Goal: Task Accomplishment & Management: Manage account settings

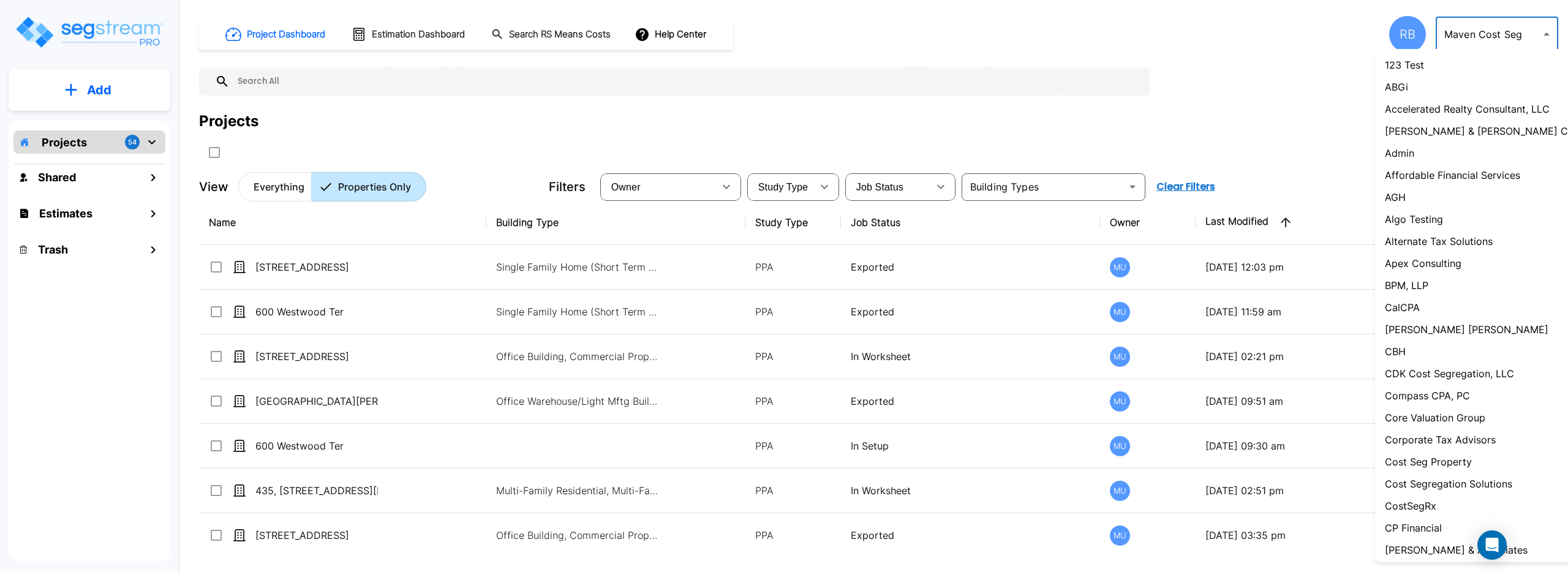
click at [1469, 37] on body "× Your report is being generated. Be patient! × We're working on your Modificat…" at bounding box center [784, 286] width 1568 height 572
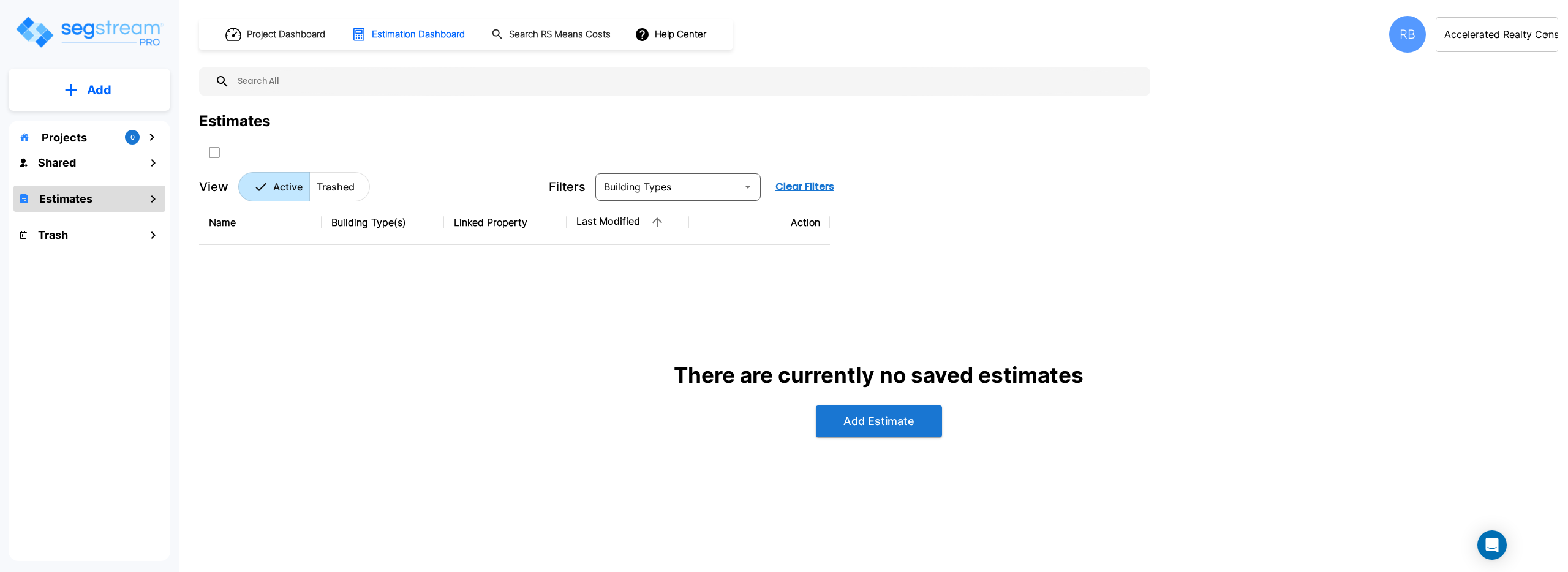
click at [1414, 42] on div "RB" at bounding box center [1407, 34] width 37 height 37
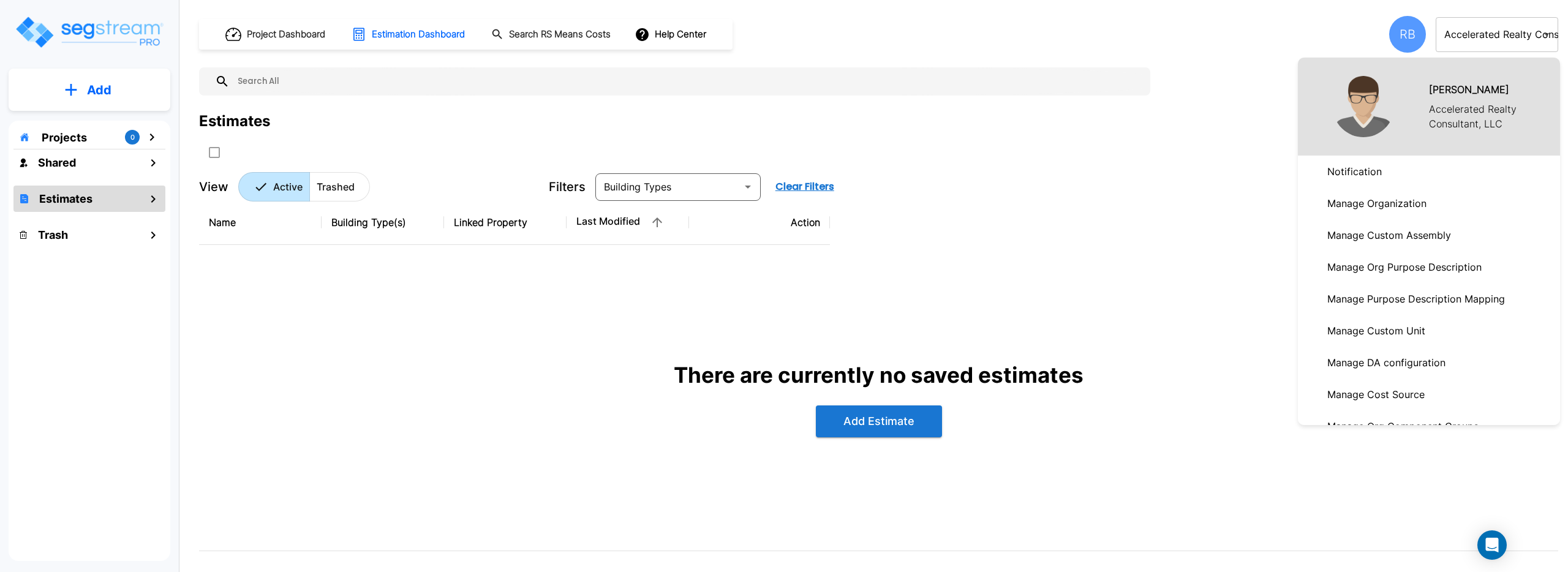
click at [1385, 205] on p "Manage Organization" at bounding box center [1376, 203] width 109 height 25
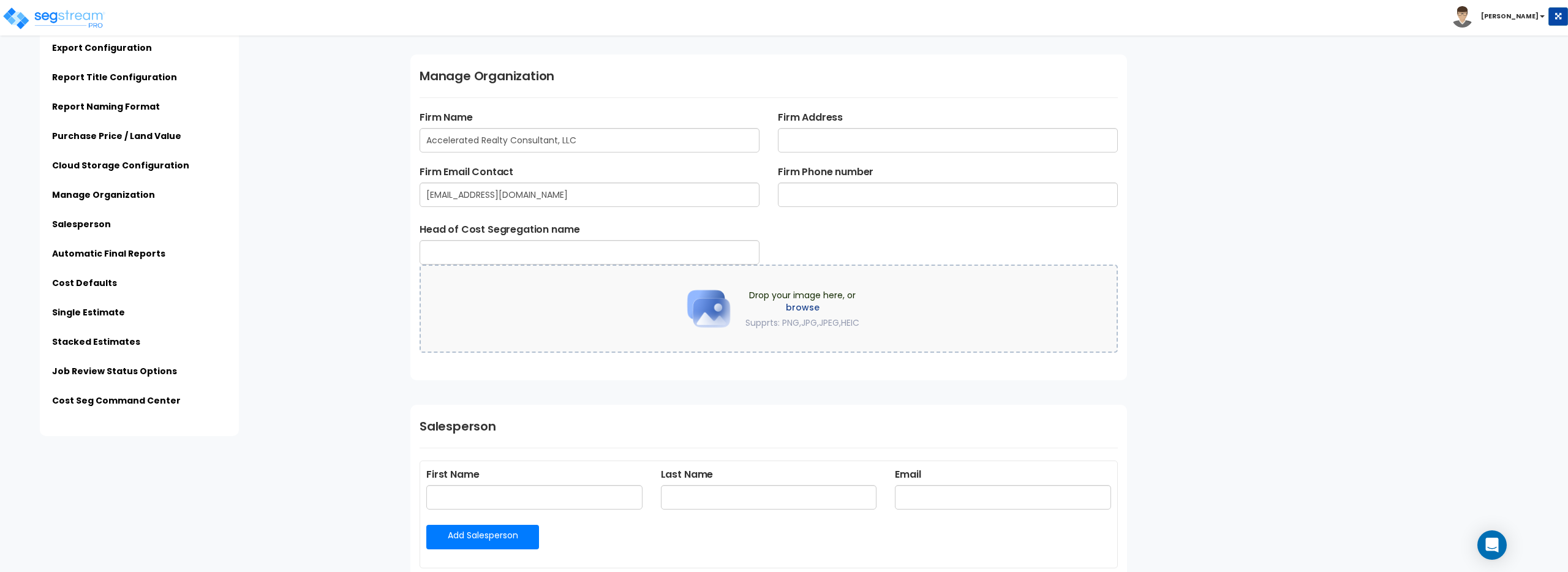
scroll to position [1523, 0]
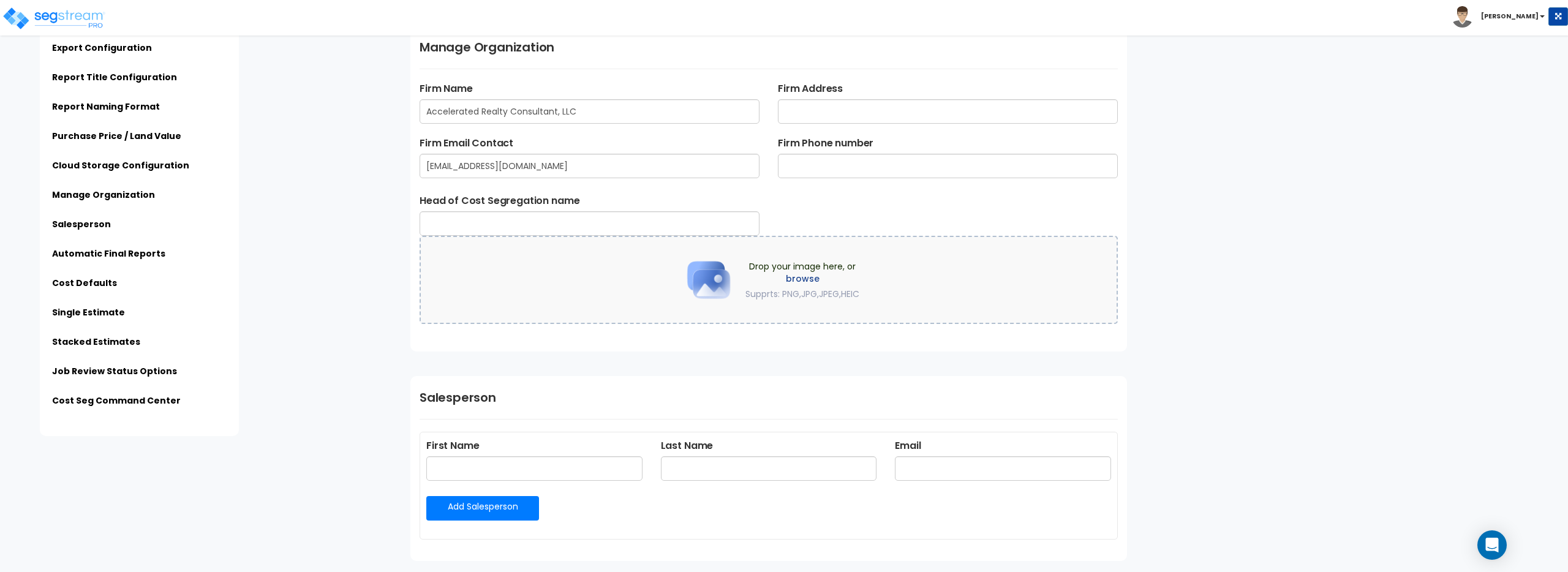
click at [789, 274] on label "browse" at bounding box center [803, 278] width 114 height 12
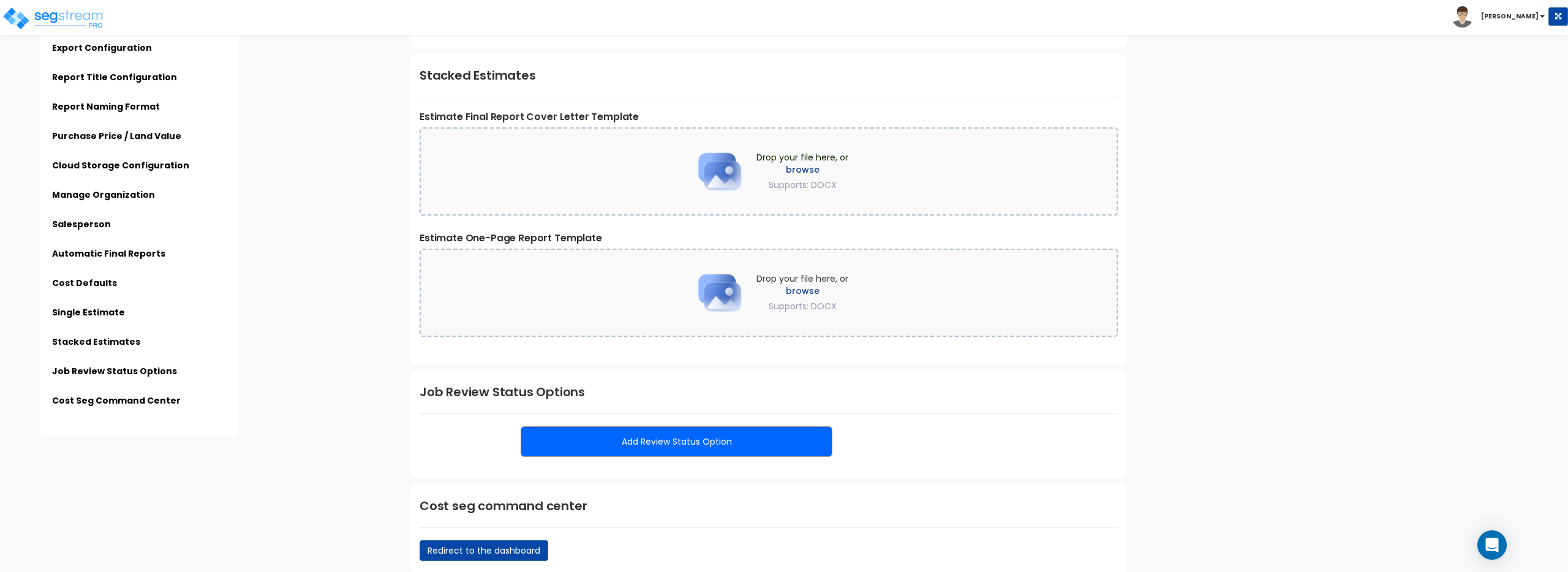
scroll to position [2682, 0]
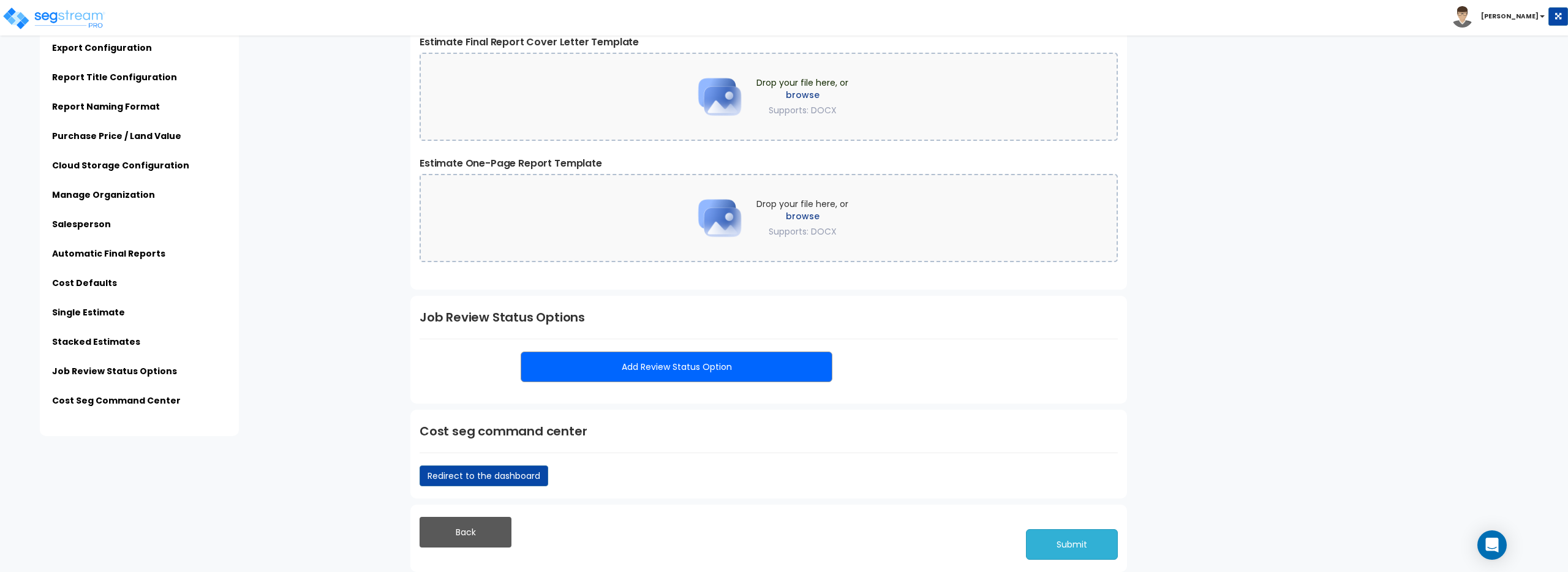
click at [1078, 538] on button "Submit" at bounding box center [1071, 544] width 92 height 31
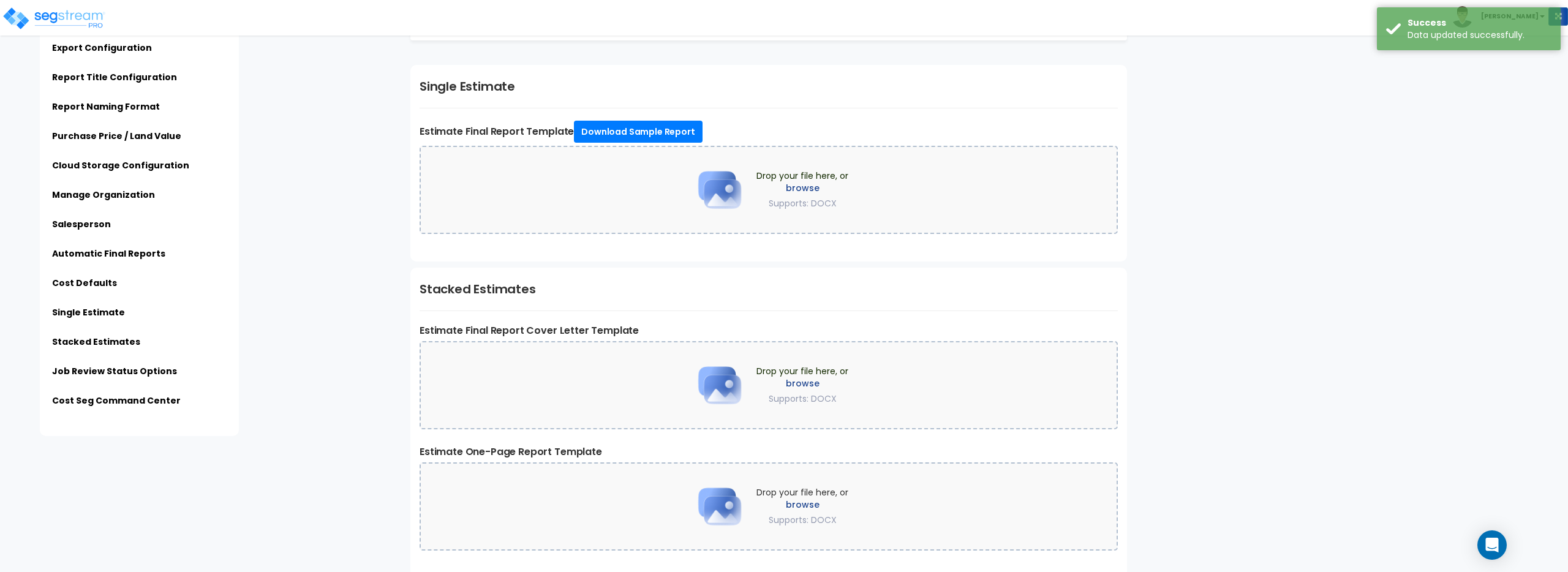
scroll to position [2197, 0]
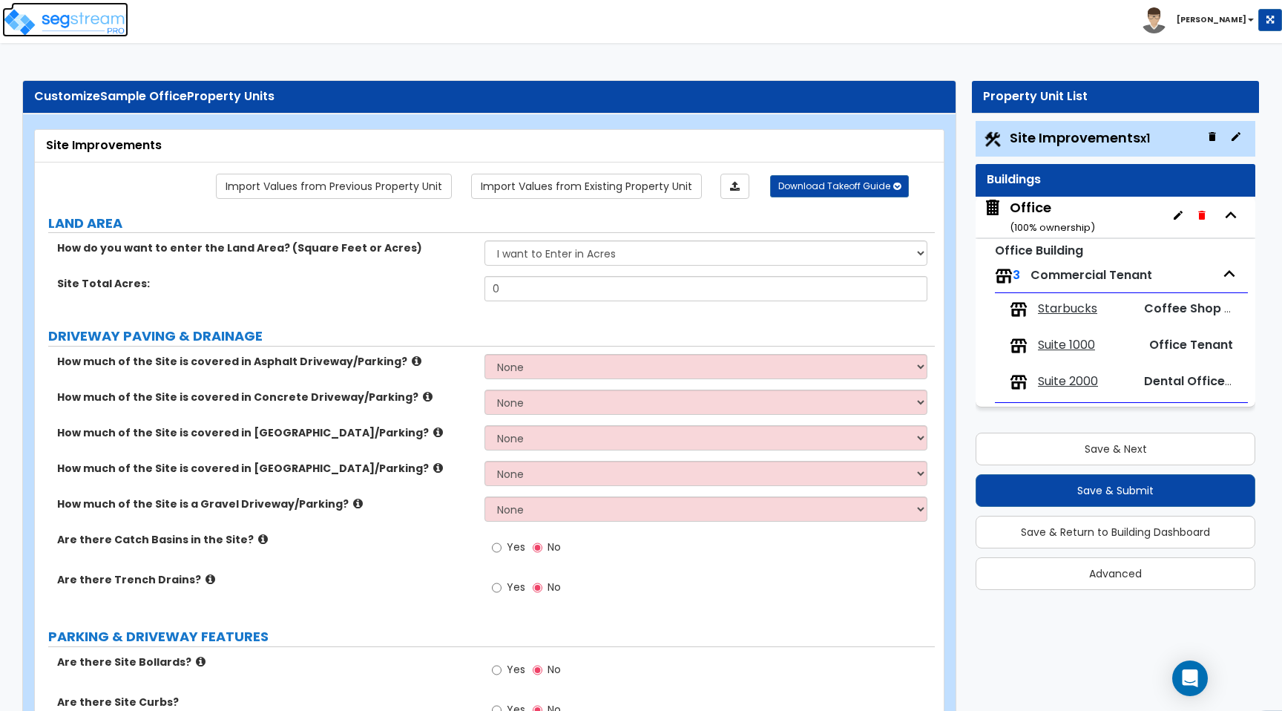
click at [93, 19] on img at bounding box center [65, 22] width 126 height 30
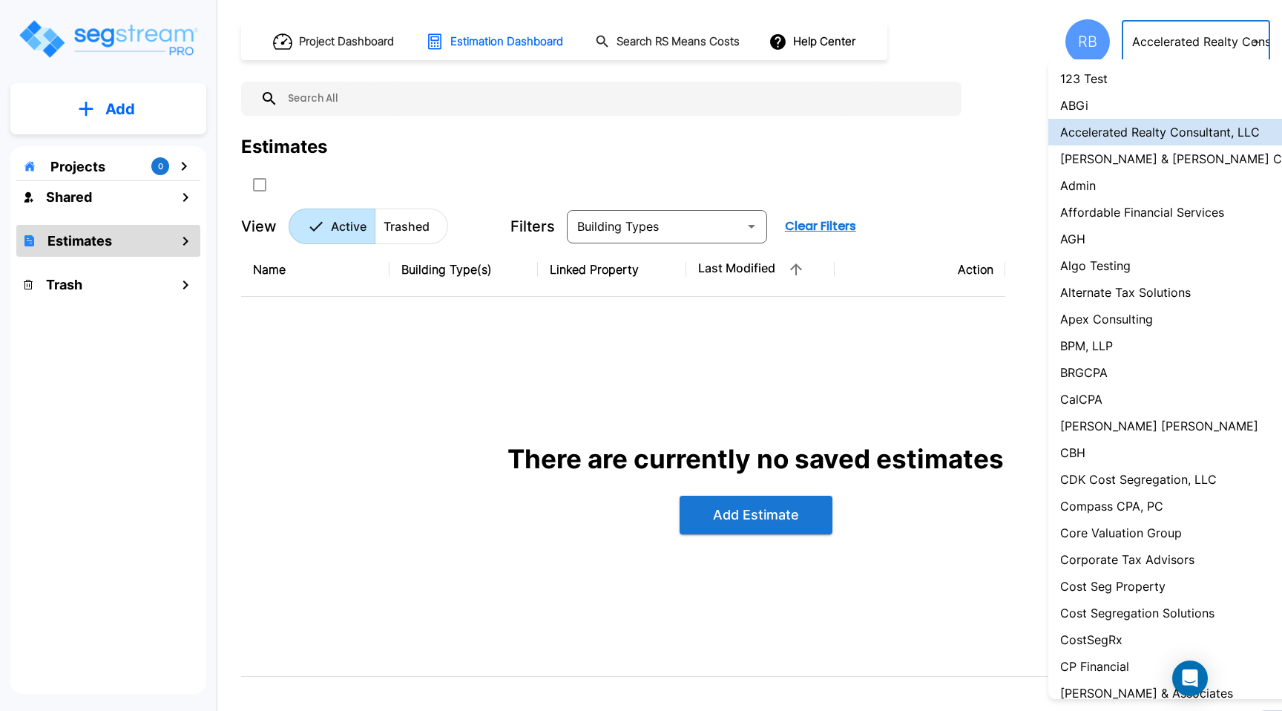
click at [1170, 53] on body "× Your report is being generated. Be patient! × We're working on your Modificat…" at bounding box center [641, 355] width 1282 height 711
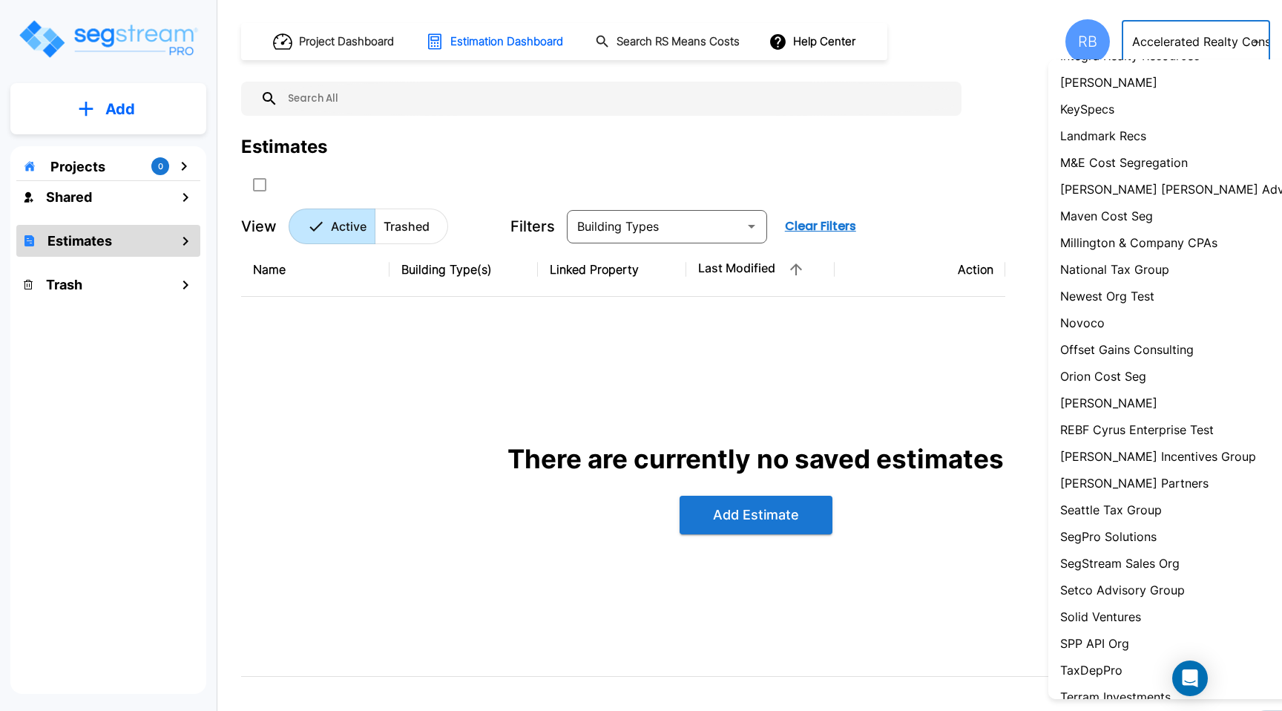
scroll to position [909, 0]
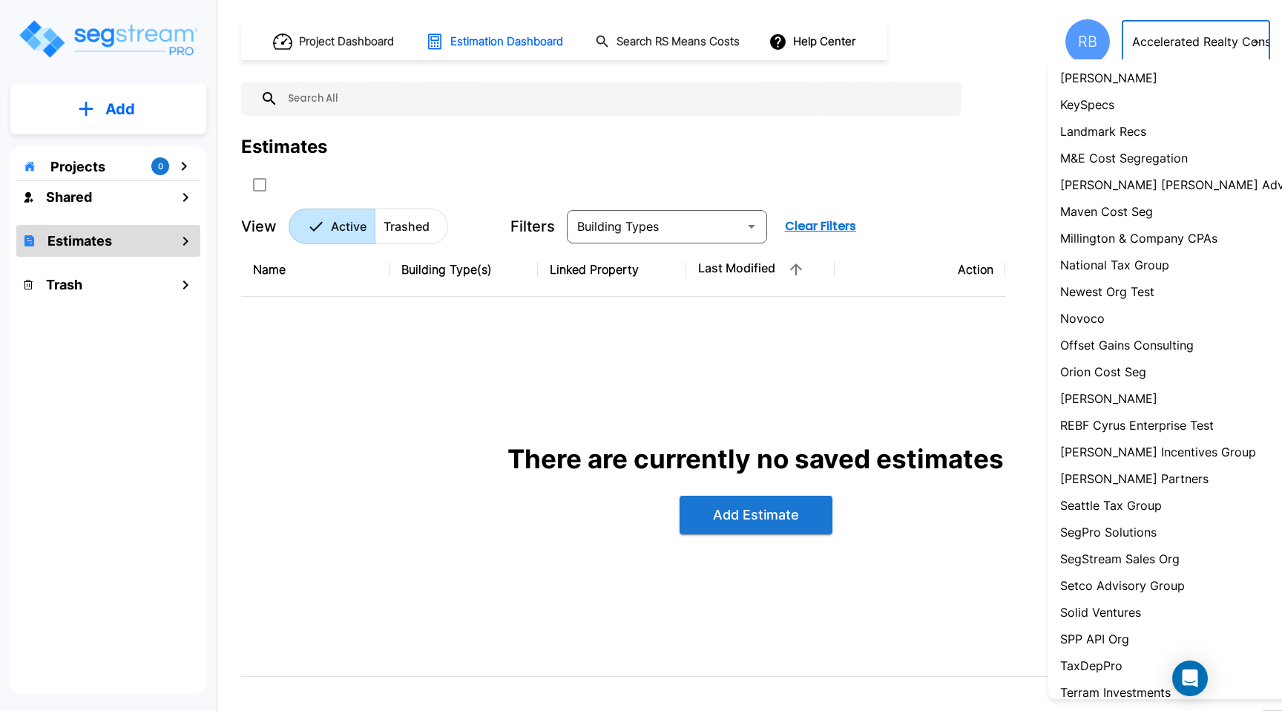
click at [1127, 559] on p "SegStream Sales Org" at bounding box center [1119, 559] width 119 height 18
type input "119"
